Goal: Complete application form

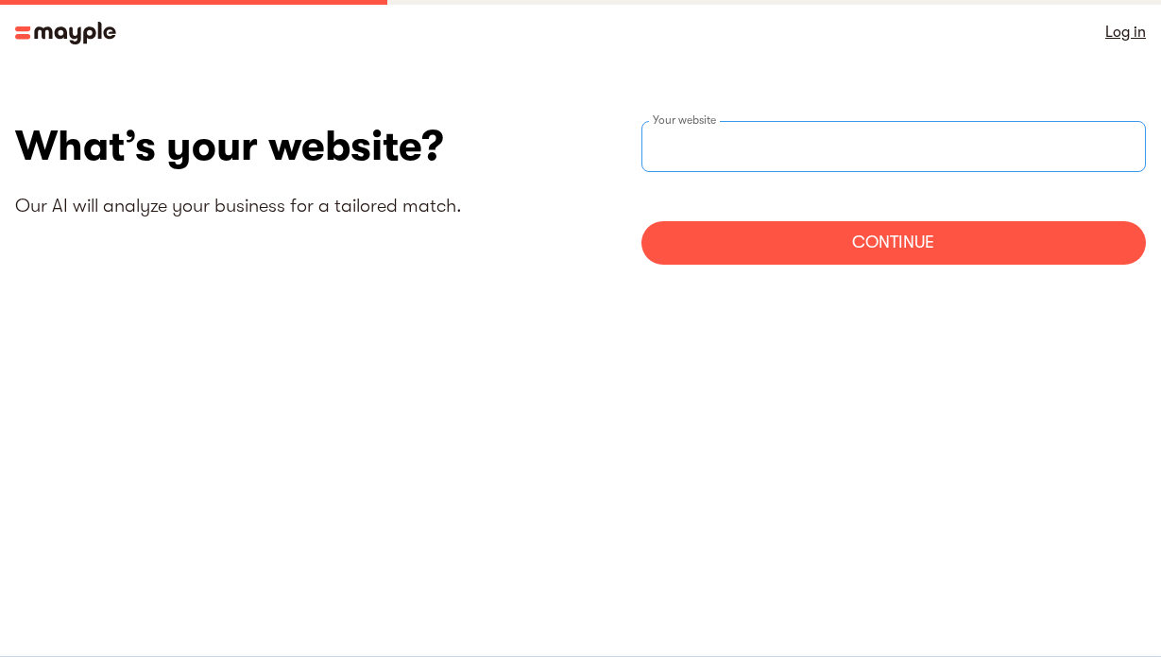
click at [729, 148] on div "Your website" at bounding box center [895, 146] width 506 height 51
type input "https://nsecretstore.com"
click at [860, 245] on div "Continue" at bounding box center [895, 242] width 506 height 43
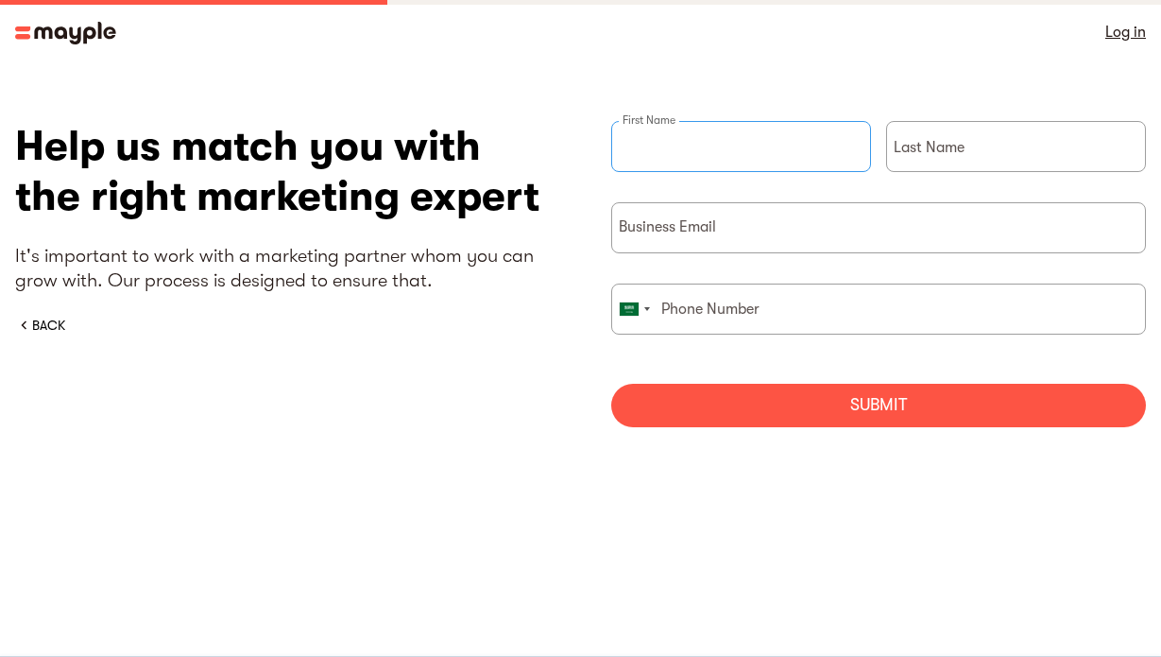
click at [685, 148] on input "briefForm" at bounding box center [741, 146] width 260 height 51
type input "Nadia"
type input "Siddiqui"
type input "storensecret@gmail.com"
type input "0573462348"
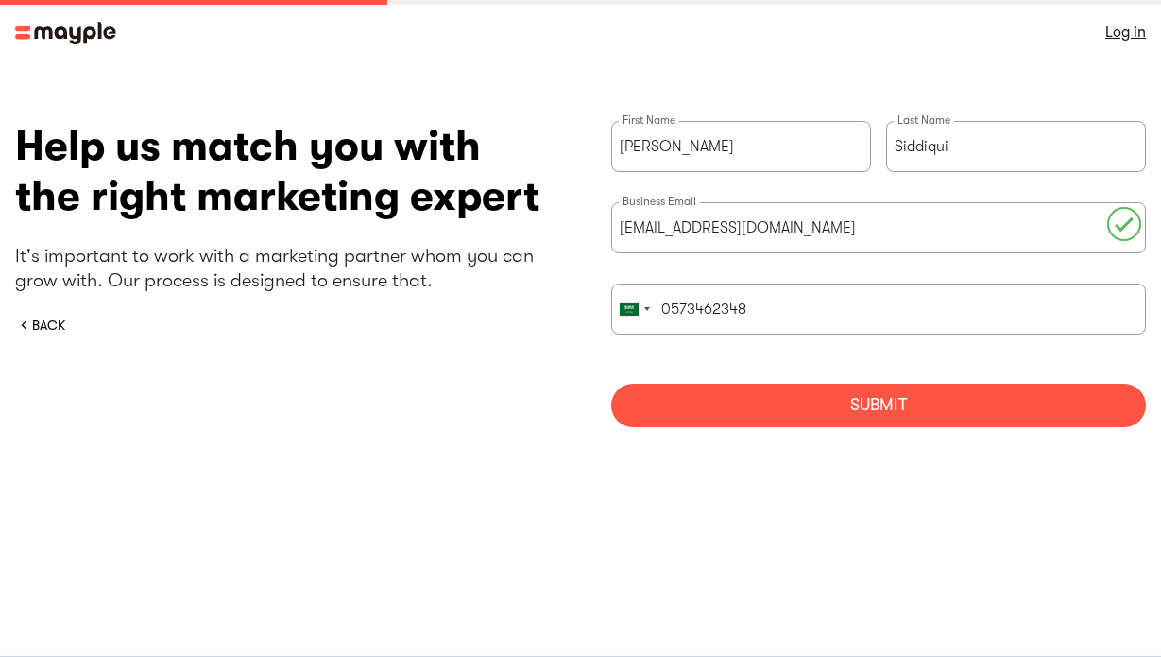
click at [793, 404] on div "Submit" at bounding box center [879, 405] width 536 height 43
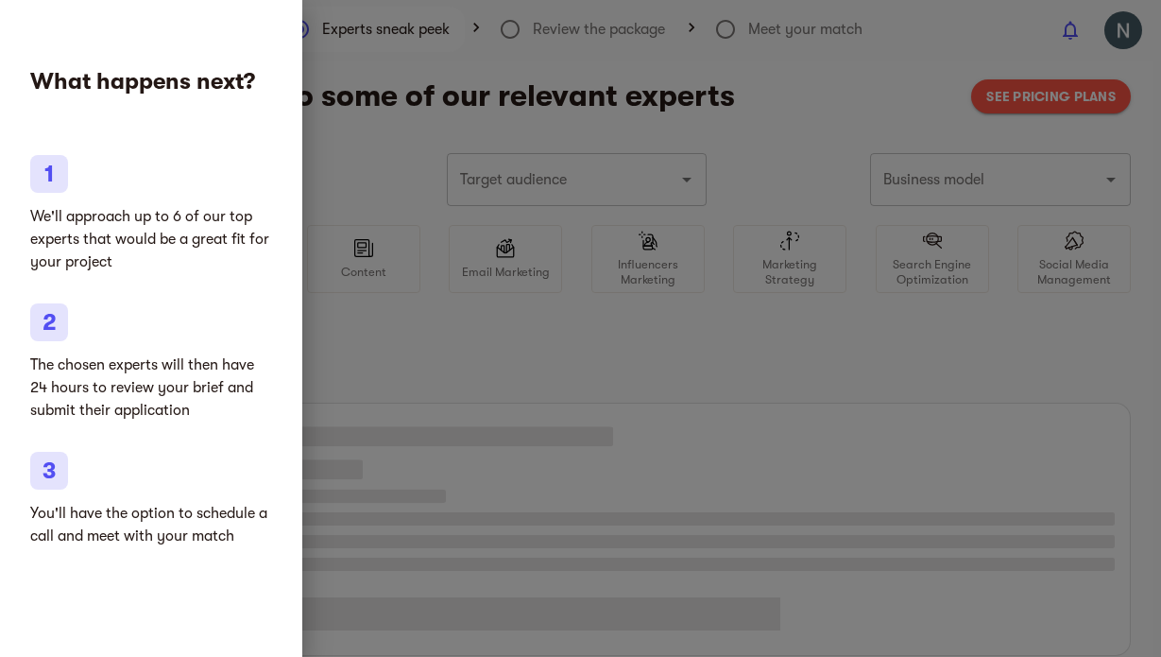
type input "Clothing and shoes"
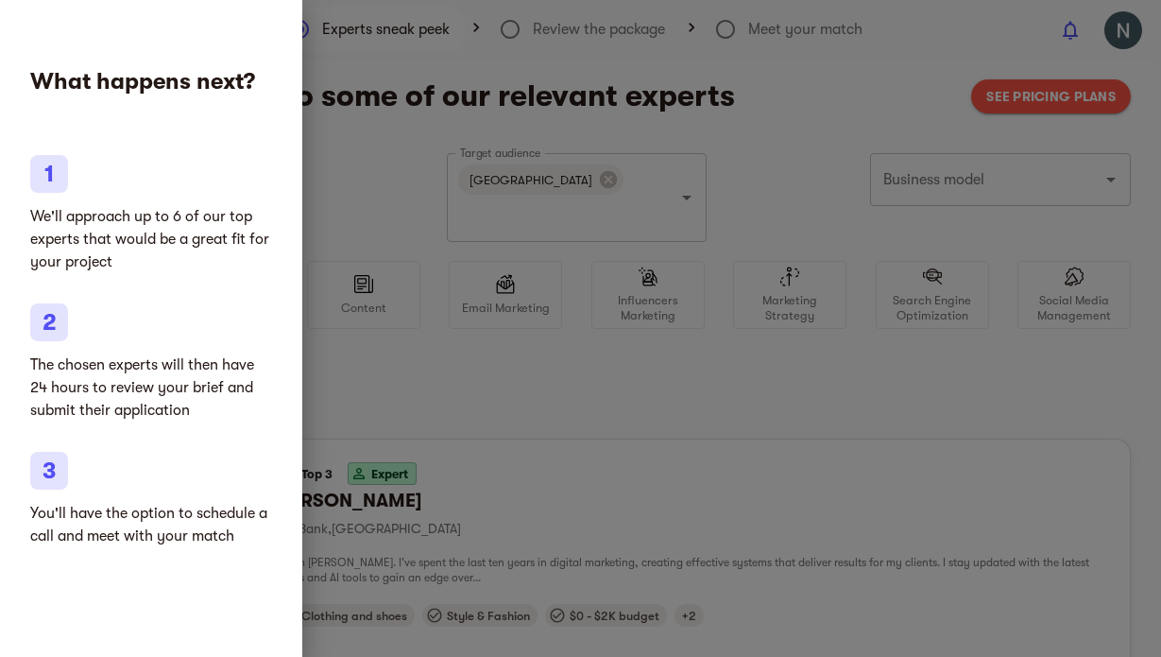
click at [409, 356] on div at bounding box center [580, 328] width 1161 height 657
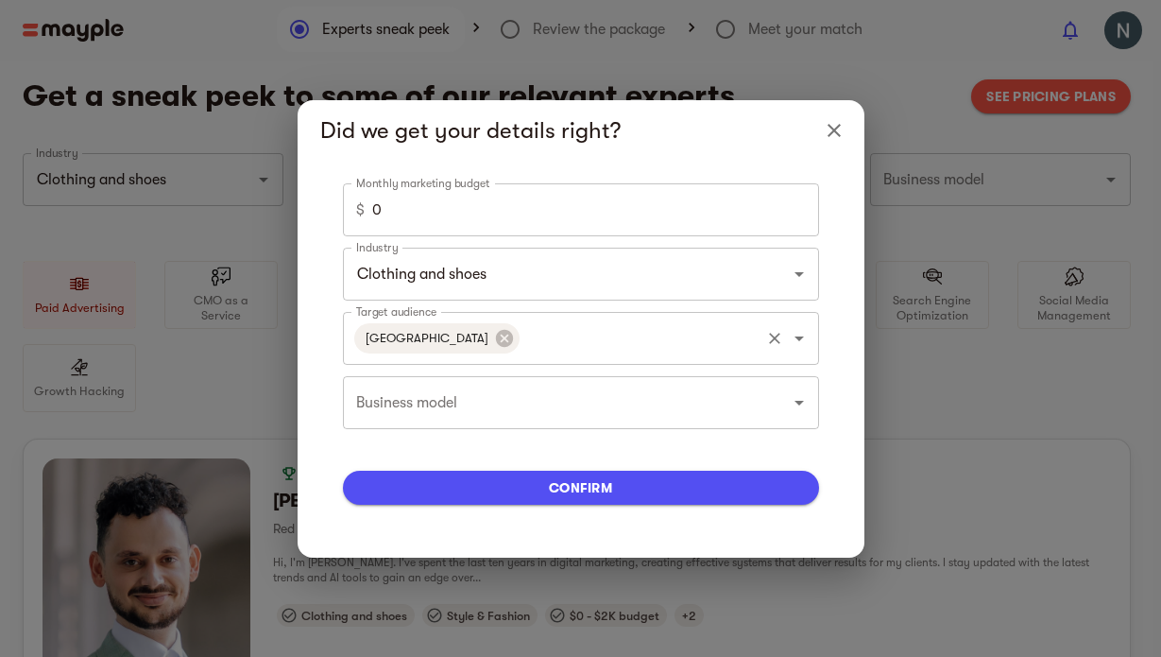
click at [449, 314] on div "United States Target audience" at bounding box center [581, 338] width 476 height 53
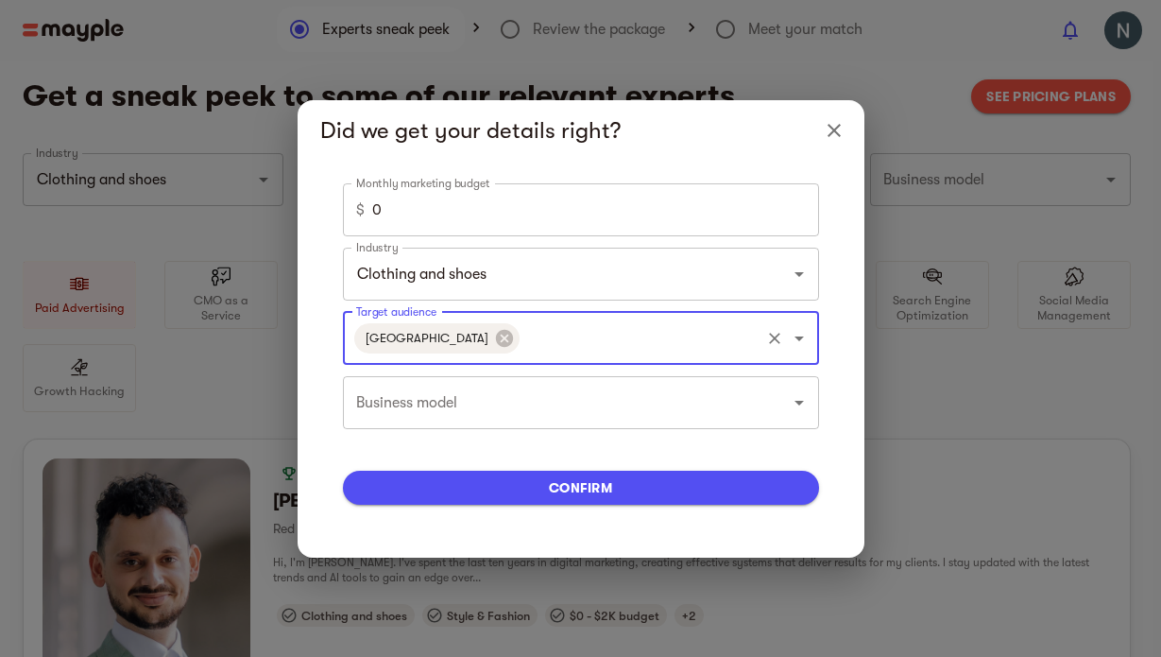
click at [562, 365] on div "Monthly marketing budget $ 0 Monthly marketing budget Industry Clothing and sho…" at bounding box center [581, 359] width 476 height 352
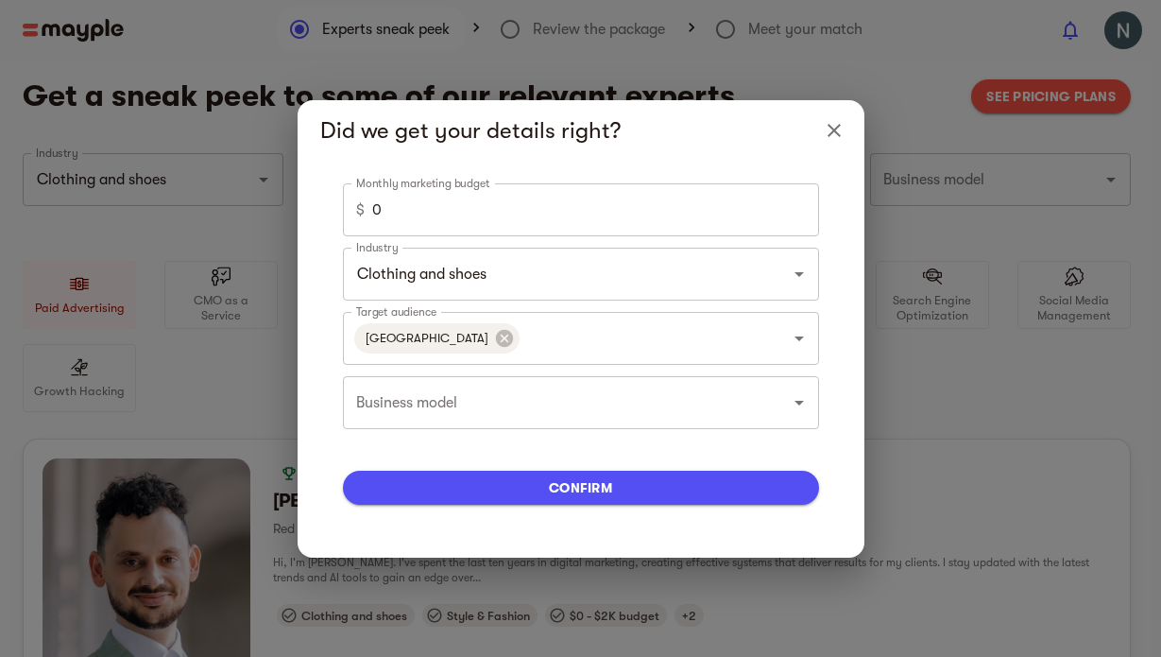
click at [1001, 334] on div "Did we get your details right? Monthly marketing budget $ 0 Monthly marketing b…" at bounding box center [580, 328] width 1161 height 657
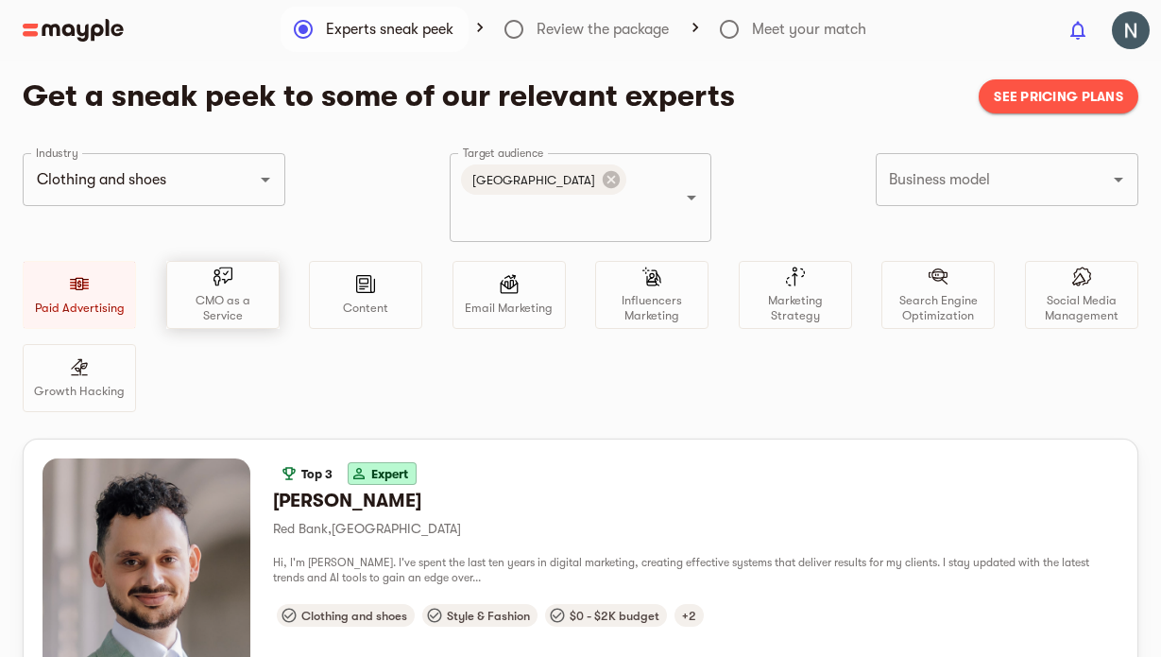
click at [223, 293] on p "CMO as a Service" at bounding box center [223, 308] width 96 height 30
click at [438, 295] on div "Paid Advertising CMO as a Service Content Email Marketing Influencers Marketing…" at bounding box center [581, 336] width 1116 height 151
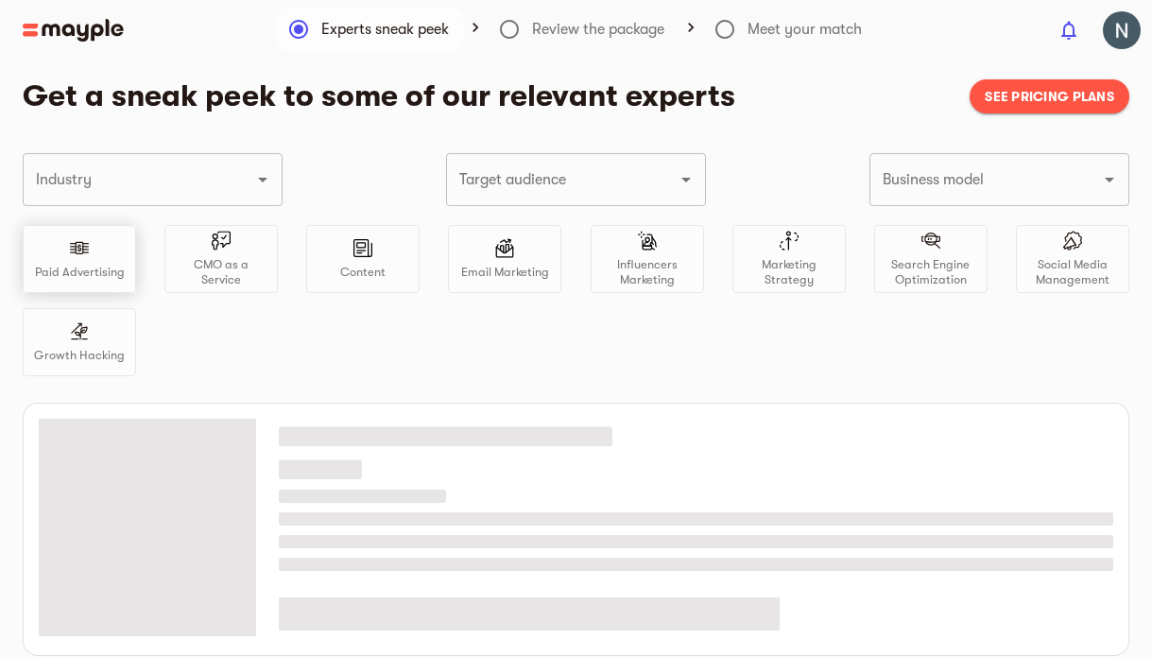
type input "Clothing and shoes"
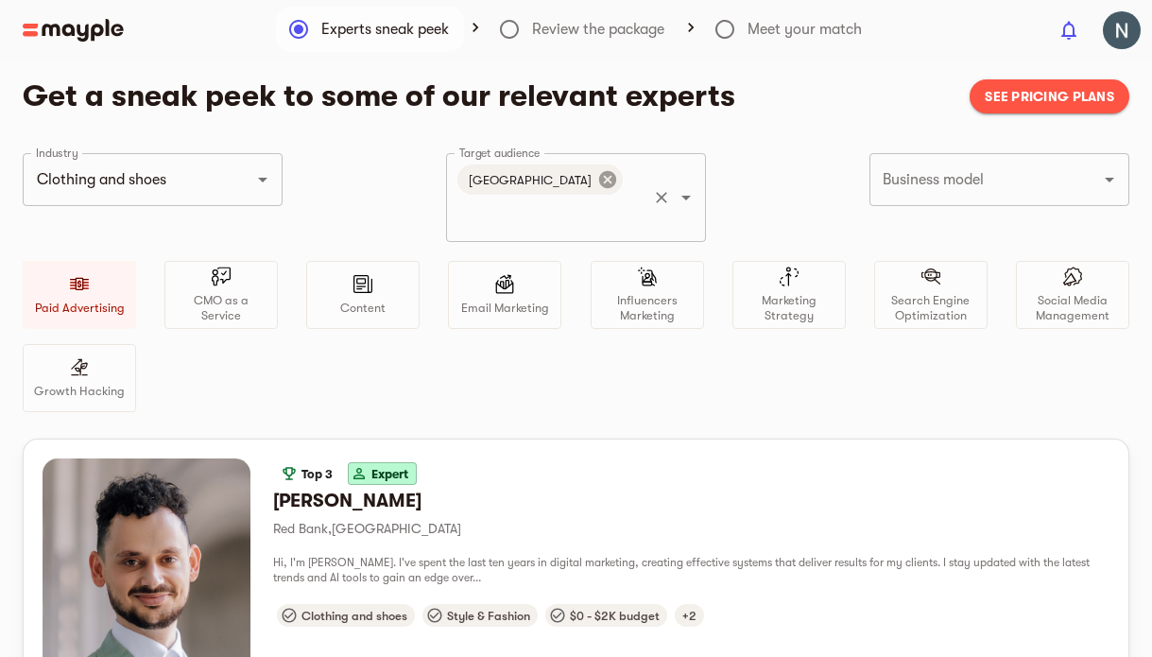
click at [597, 179] on icon at bounding box center [607, 179] width 21 height 21
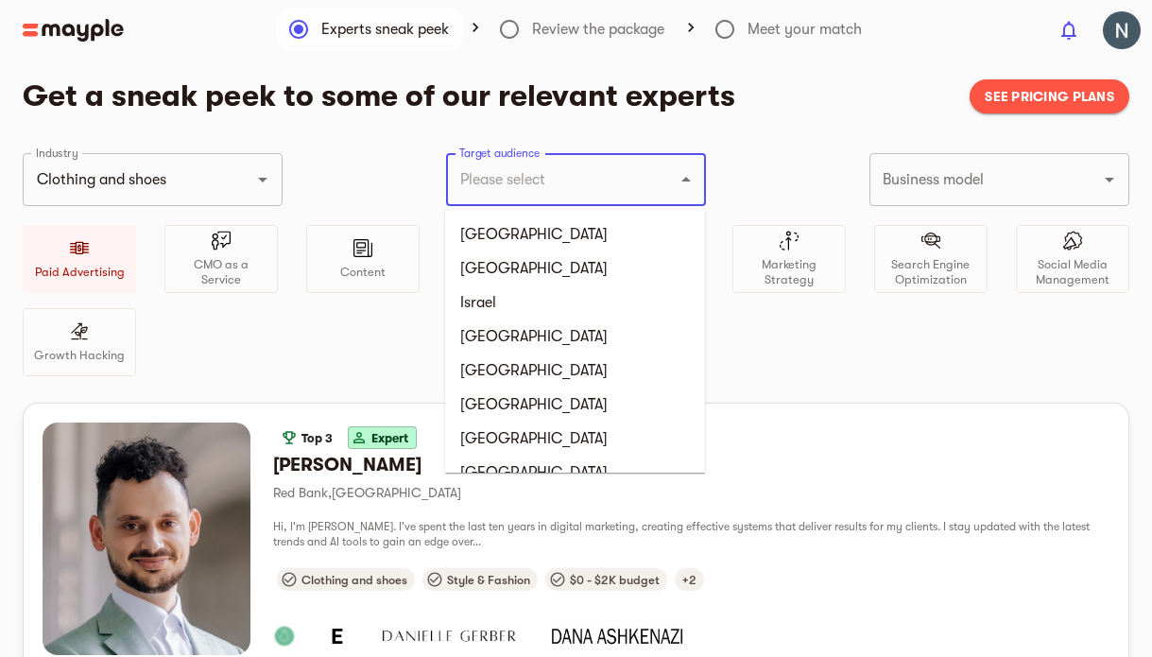
click at [558, 179] on input "Target audience" at bounding box center [550, 180] width 190 height 36
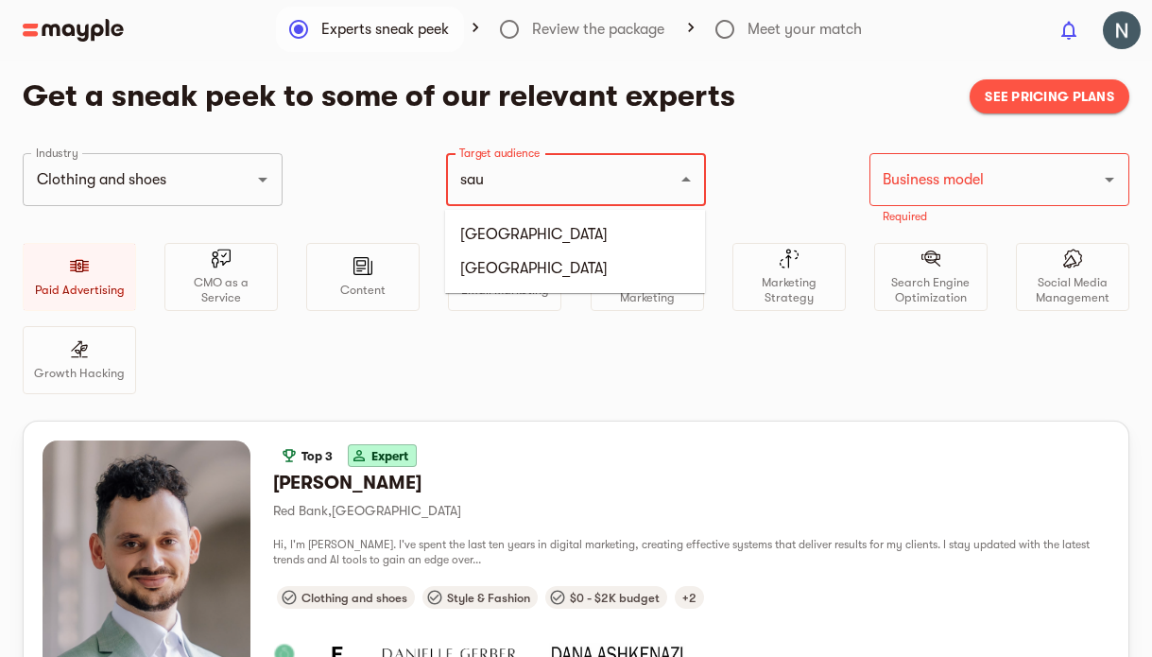
type input "saud"
click at [552, 251] on ul "Saudi Arabia" at bounding box center [575, 234] width 260 height 49
click at [544, 239] on li "Saudi Arabia" at bounding box center [575, 234] width 260 height 34
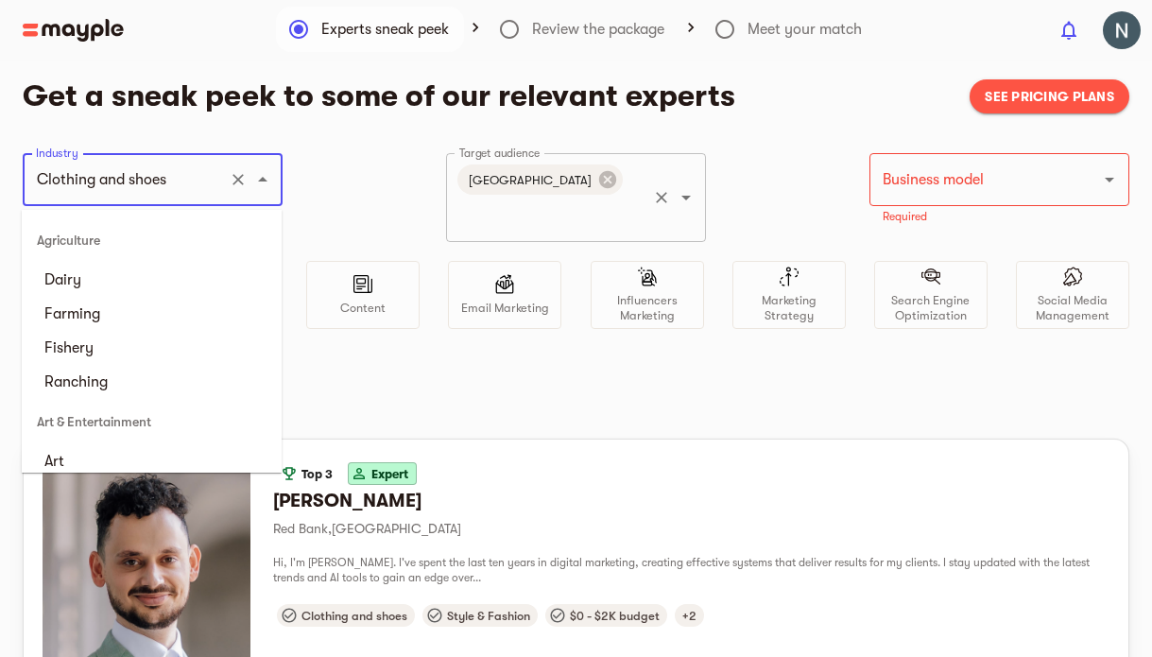
click at [64, 177] on input "Clothing and shoes" at bounding box center [126, 180] width 190 height 36
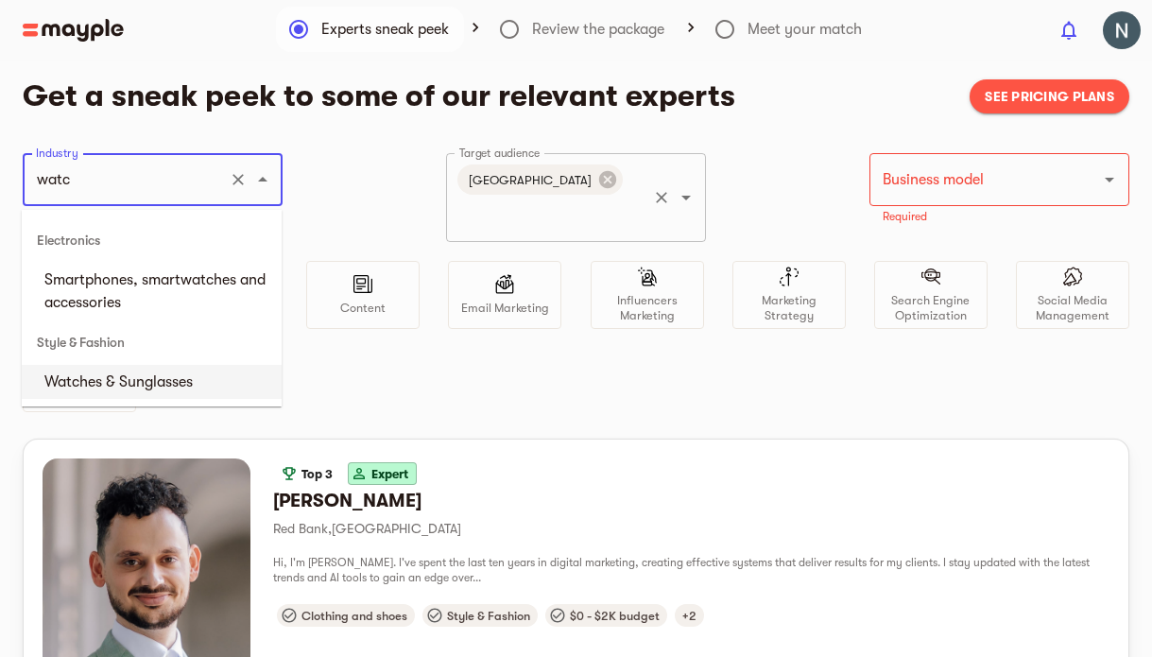
click at [156, 389] on li "Watches & Sunglasses" at bounding box center [152, 382] width 260 height 34
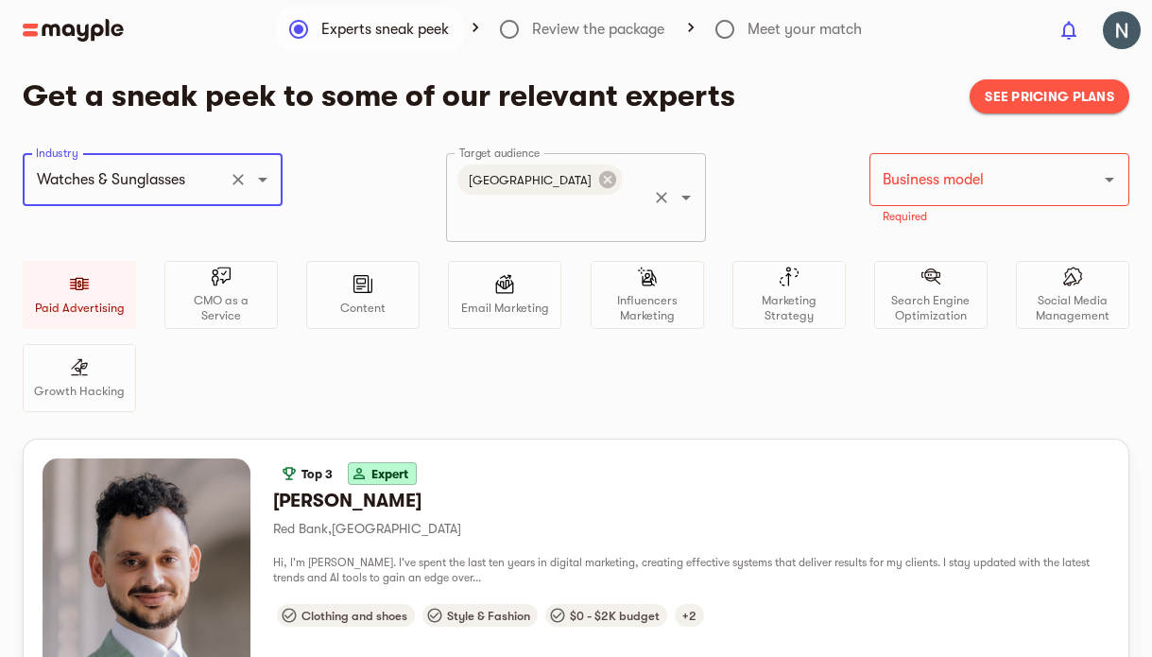
type input "Watches & Sunglasses"
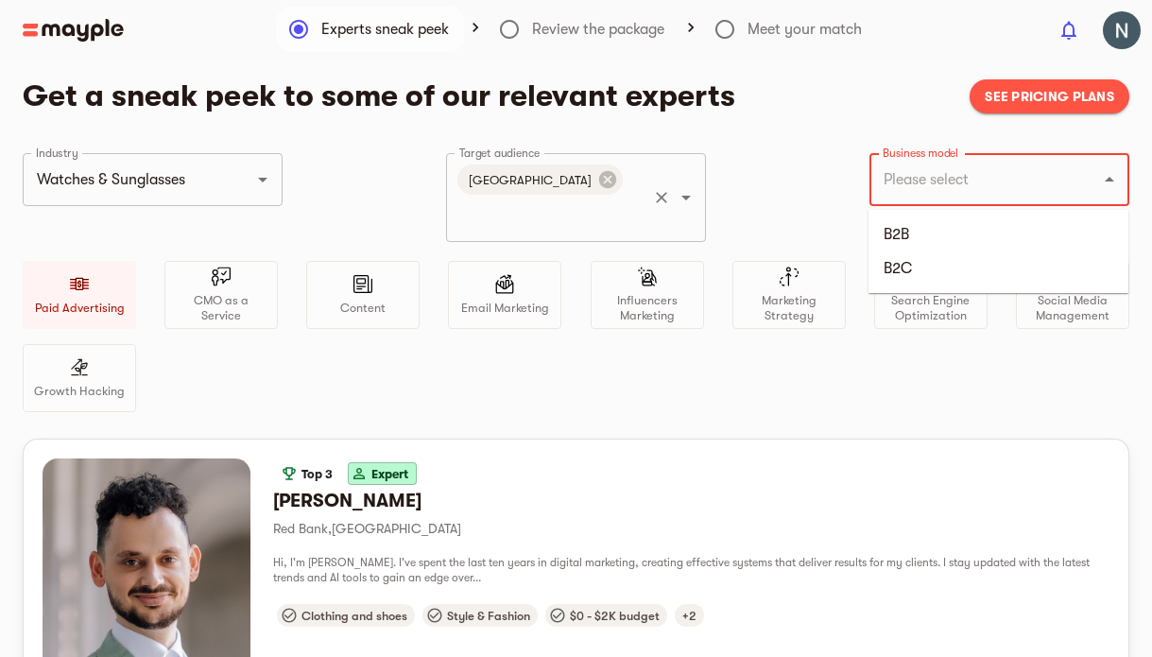
click at [941, 176] on input "Business model" at bounding box center [973, 180] width 190 height 36
click at [911, 231] on li "B2B" at bounding box center [998, 234] width 260 height 34
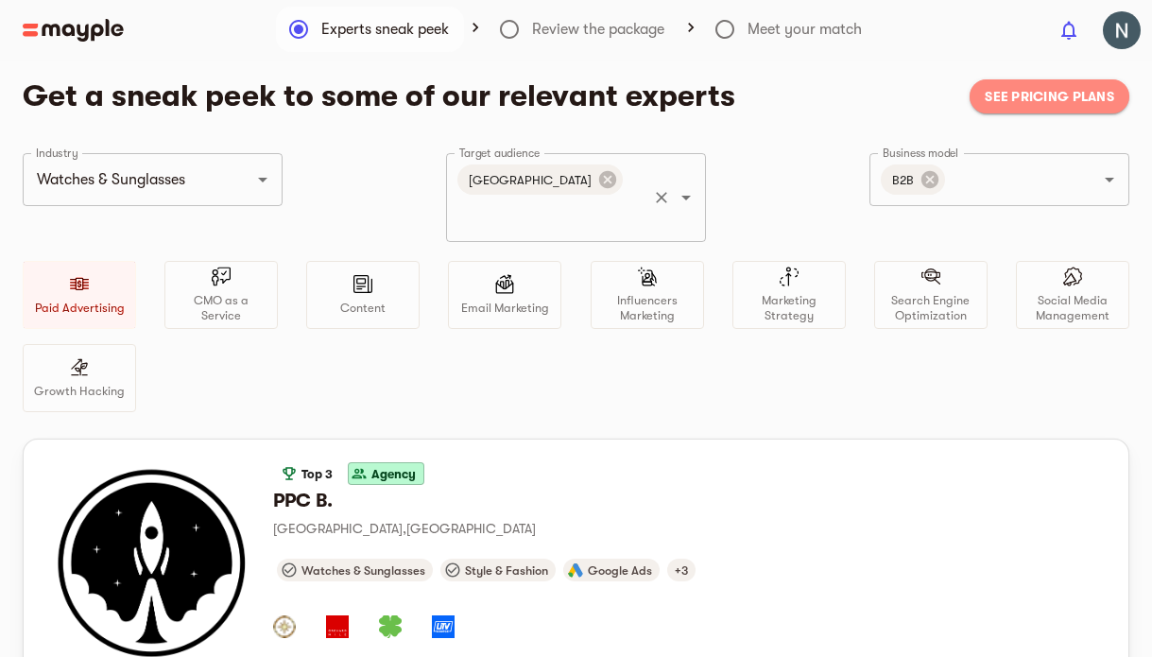
click at [1056, 97] on span "See pricing plans" at bounding box center [1049, 96] width 129 height 23
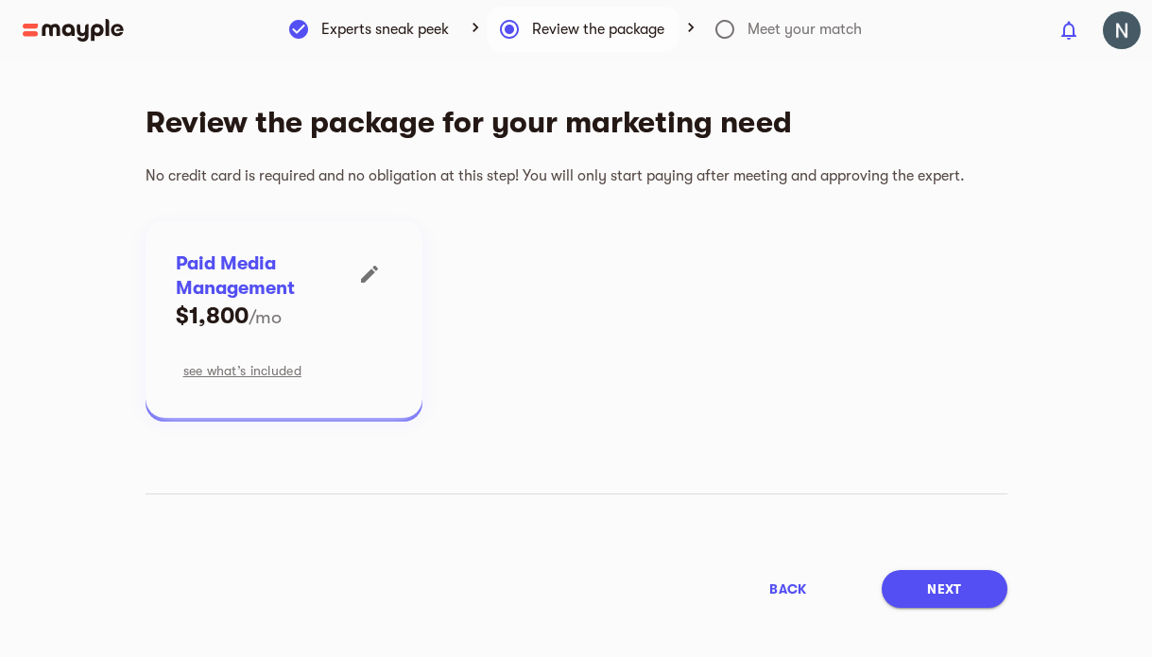
click at [730, 29] on div at bounding box center [523, 30] width 1046 height 23
click at [65, 22] on img at bounding box center [73, 30] width 101 height 23
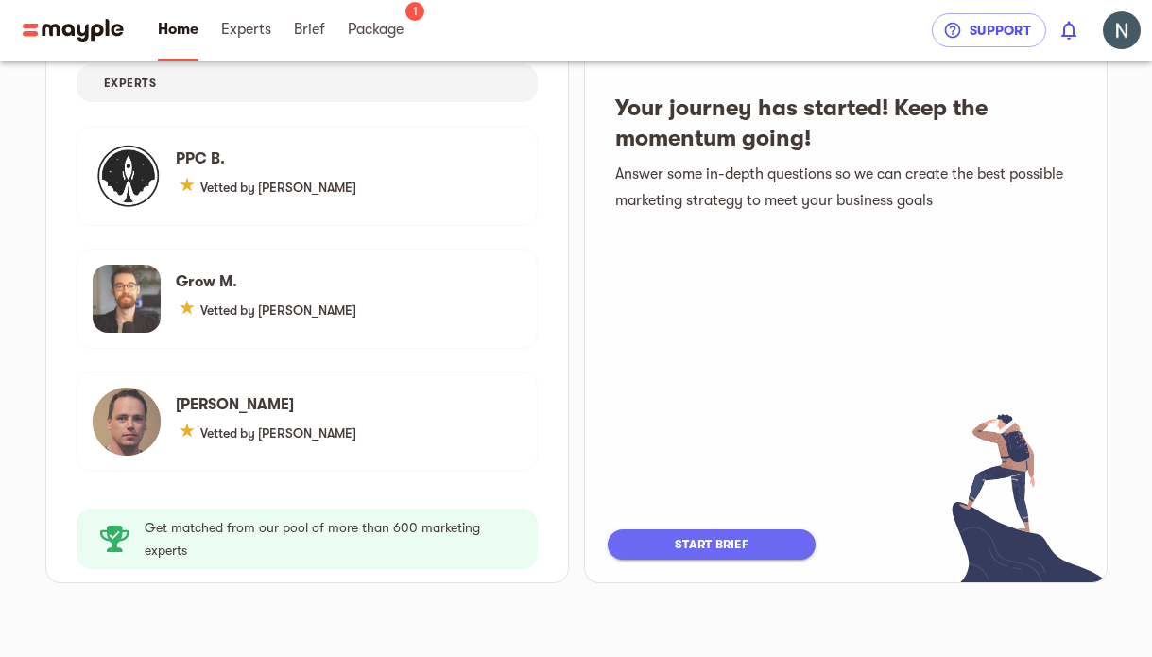
scroll to position [254, 0]
